Goal: Information Seeking & Learning: Learn about a topic

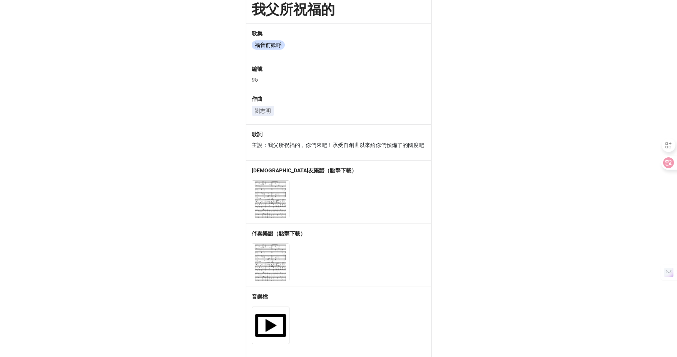
scroll to position [60, 0]
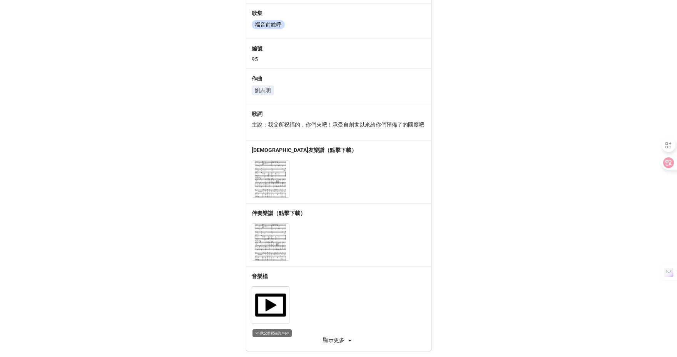
click at [274, 295] on img at bounding box center [270, 305] width 37 height 37
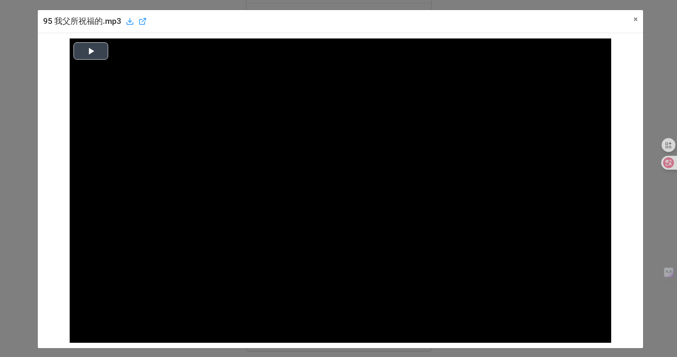
click at [94, 50] on button "Play Video" at bounding box center [90, 50] width 35 height 17
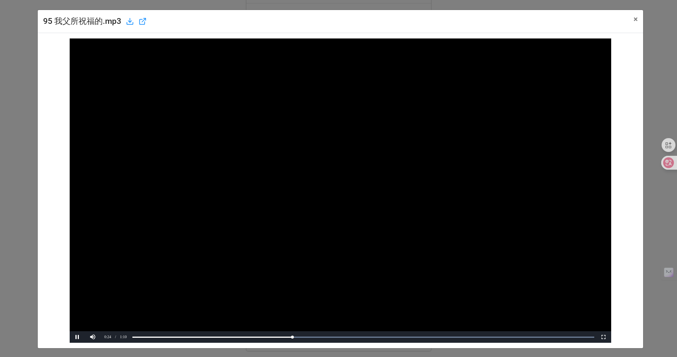
click at [63, 274] on div "Play Video Pause Current Time 0:24 / Duration Time 1:10 Loaded: 0% Progress: 34…" at bounding box center [340, 190] width 594 height 304
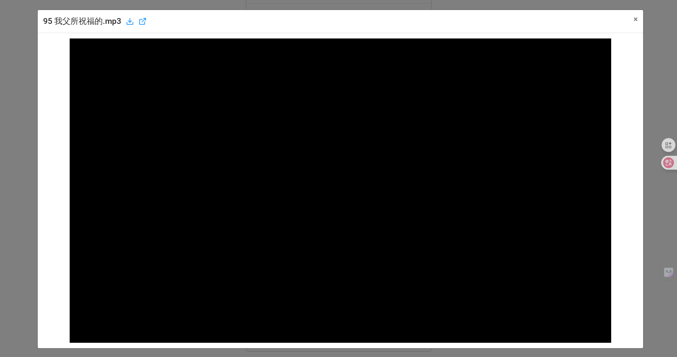
click at [27, 274] on div "95 我父所祝福的.mp3 × Close Play Video Pause Current Time 0:25 / Duration Time 1:10 L…" at bounding box center [338, 178] width 677 height 357
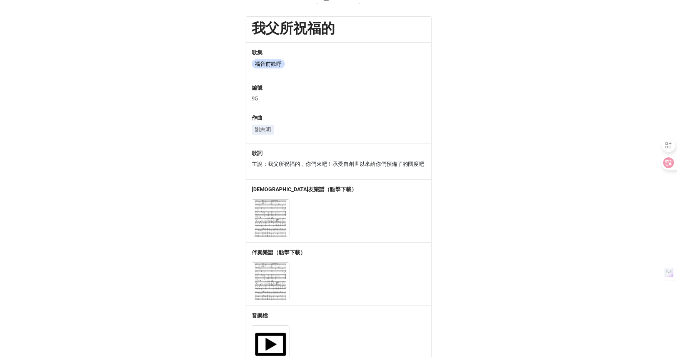
scroll to position [0, 0]
